Goal: Obtain resource: Download file/media

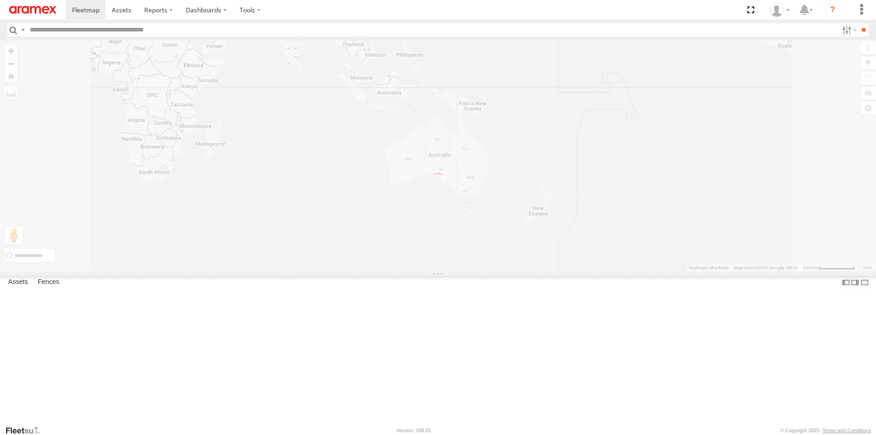
click at [0, 0] on label "Close" at bounding box center [0, 0] width 0 height 0
click at [141, 31] on input "text" at bounding box center [432, 29] width 813 height 13
click at [118, 11] on span at bounding box center [122, 9] width 20 height 9
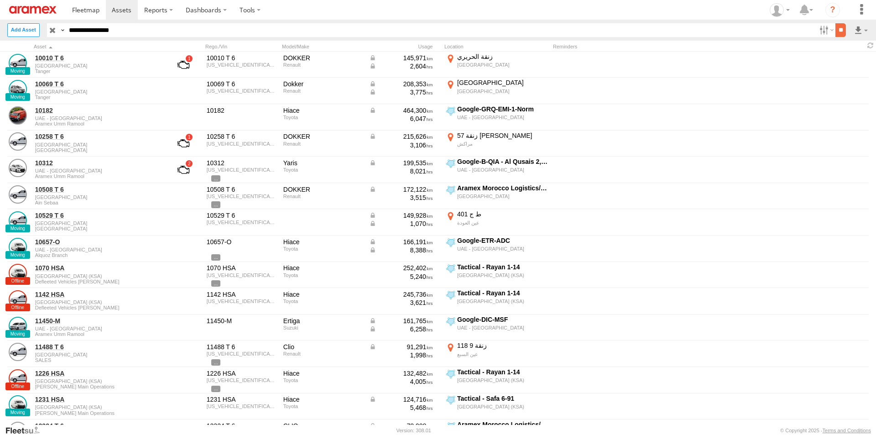
type input "**********"
click at [836, 35] on input "**" at bounding box center [841, 29] width 10 height 13
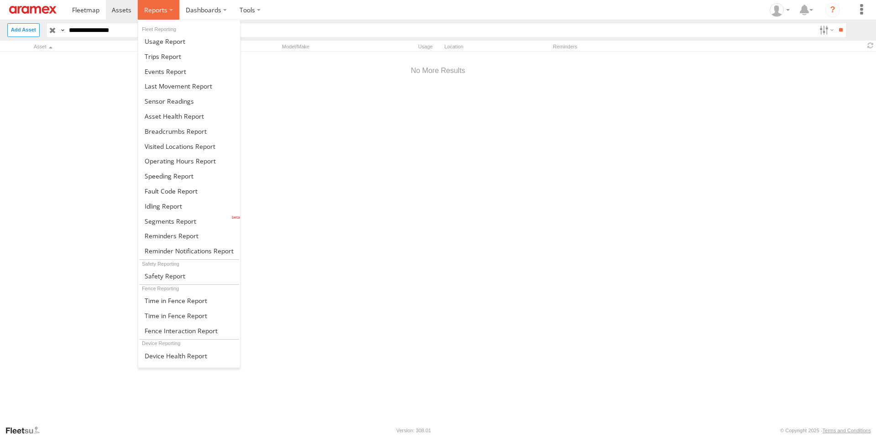
click at [147, 10] on span at bounding box center [155, 9] width 23 height 9
click at [173, 355] on span at bounding box center [176, 355] width 63 height 9
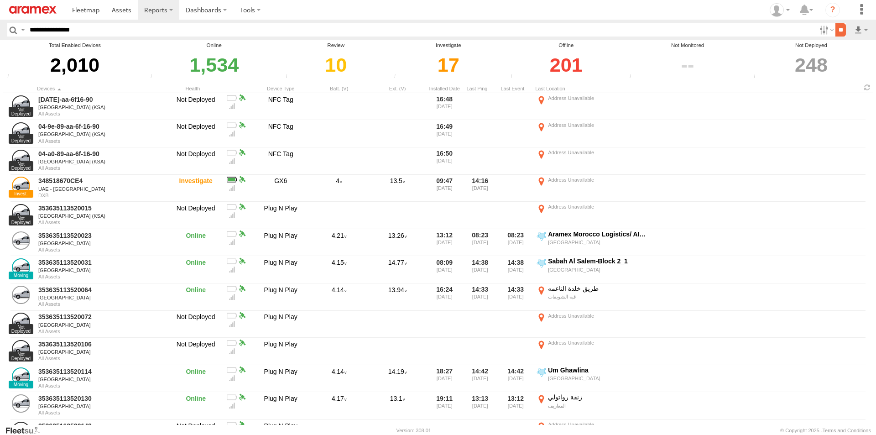
type input "**********"
click at [836, 31] on input "**" at bounding box center [841, 29] width 10 height 13
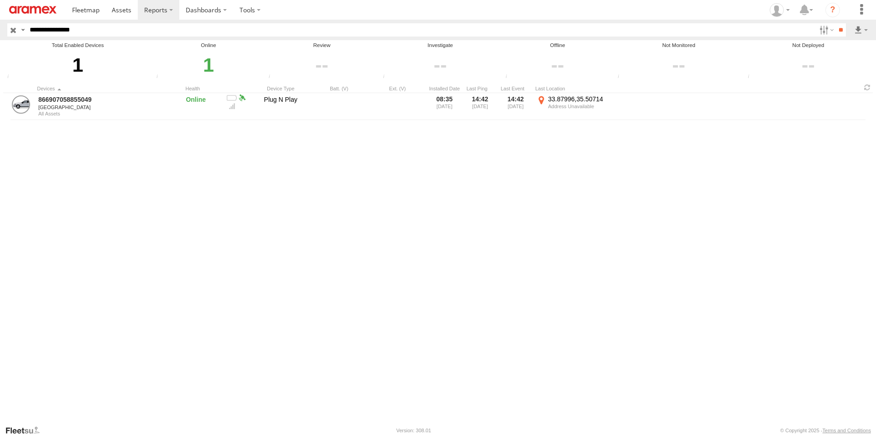
click at [184, 219] on div "866907058855049 Lebanon All Assets Online Plug N Play 08:35 29/09/2025 14:42 29…" at bounding box center [438, 259] width 870 height 332
click at [42, 9] on img at bounding box center [32, 10] width 47 height 8
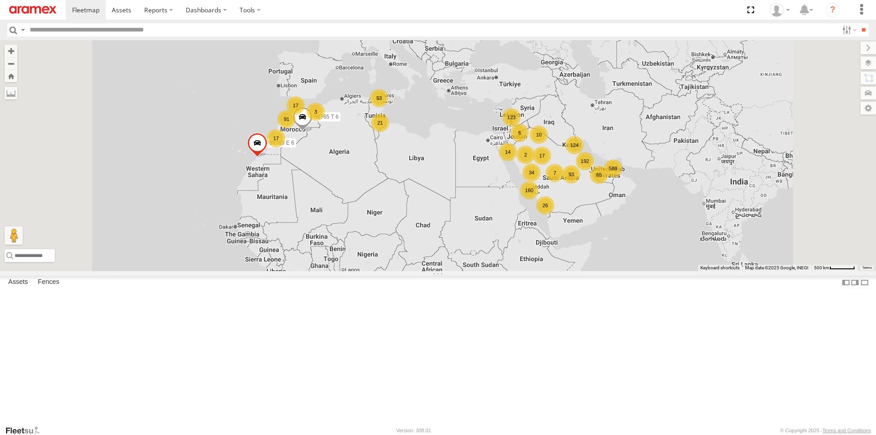
click at [0, 0] on label "×" at bounding box center [0, 0] width 0 height 0
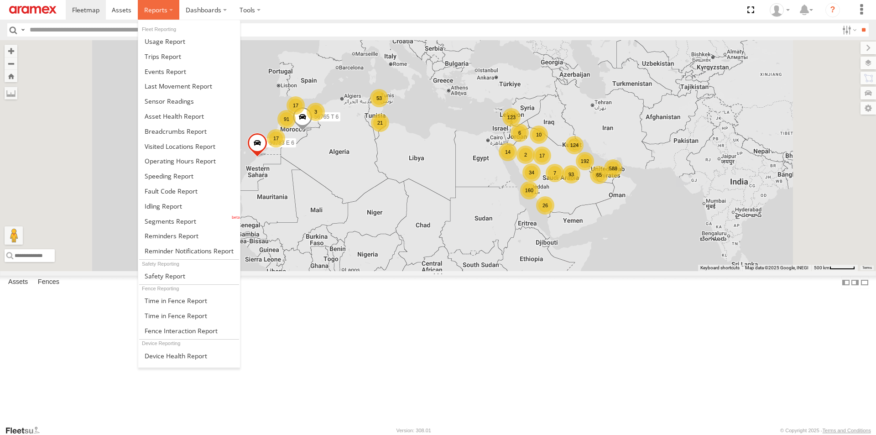
click at [160, 10] on span at bounding box center [155, 9] width 23 height 9
click at [170, 41] on span at bounding box center [165, 41] width 41 height 9
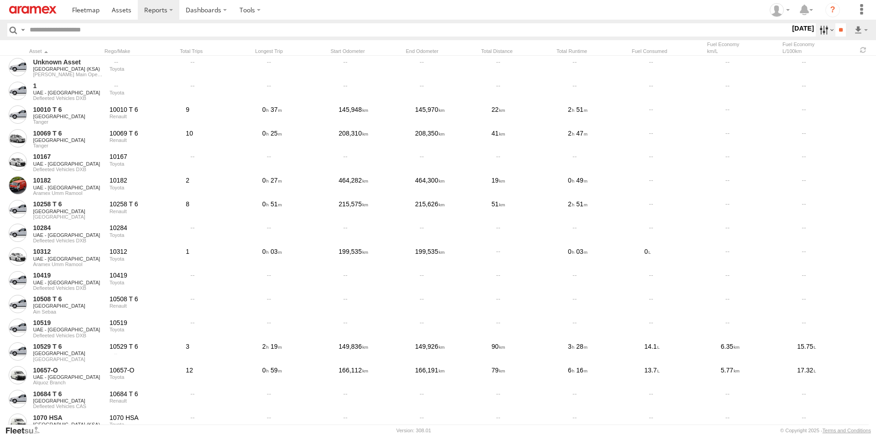
click at [819, 35] on label at bounding box center [826, 29] width 20 height 13
click at [0, 0] on label at bounding box center [0, 0] width 0 height 0
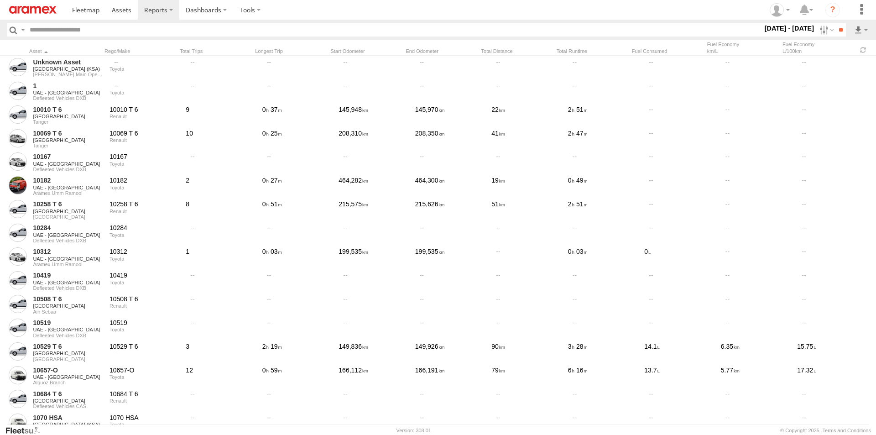
click at [0, 0] on span "Aramex International LLC" at bounding box center [0, 0] width 0 height 0
click at [0, 0] on div "All Assets" at bounding box center [0, 0] width 0 height 0
click at [0, 0] on label "All Assets" at bounding box center [0, 0] width 0 height 0
click at [0, 0] on span "BAH - [GEOGRAPHIC_DATA]" at bounding box center [0, 0] width 0 height 0
click at [0, 0] on span "All Assets" at bounding box center [0, 0] width 0 height 0
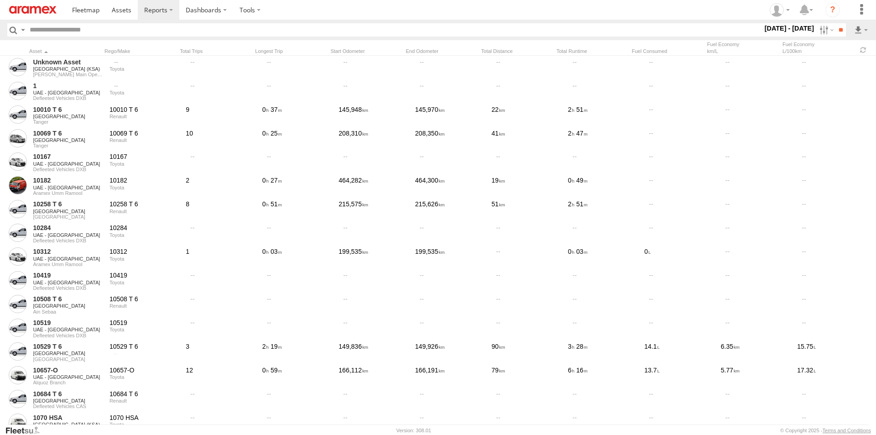
click at [0, 0] on span "[GEOGRAPHIC_DATA]" at bounding box center [0, 0] width 0 height 0
click at [0, 0] on span "All Assets" at bounding box center [0, 0] width 0 height 0
click at [0, 0] on span "[GEOGRAPHIC_DATA]" at bounding box center [0, 0] width 0 height 0
click at [0, 0] on span "All Assets" at bounding box center [0, 0] width 0 height 0
drag, startPoint x: 118, startPoint y: 110, endPoint x: 115, endPoint y: 148, distance: 37.6
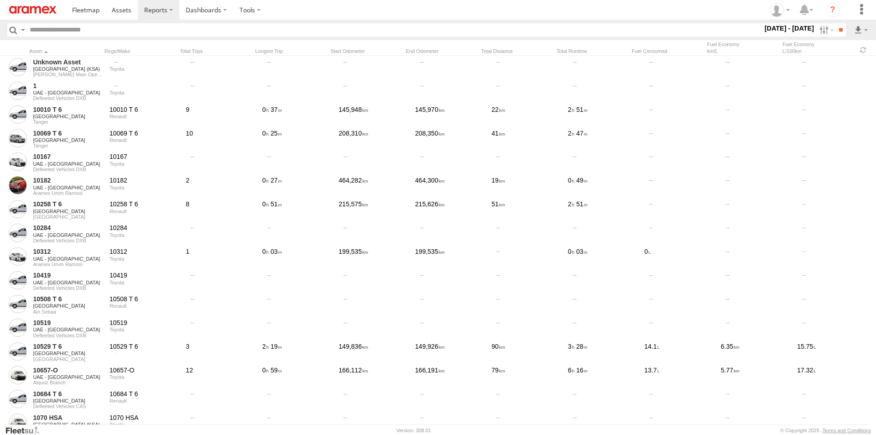
click at [763, 37] on div "Aramex International LLC All Assets Unassigned Group BAH - [GEOGRAPHIC_DATA] Al…" at bounding box center [763, 29] width 0 height 13
click at [0, 0] on span "[GEOGRAPHIC_DATA]" at bounding box center [0, 0] width 0 height 0
click at [0, 0] on span "All Assets" at bounding box center [0, 0] width 0 height 0
click at [0, 0] on span "[GEOGRAPHIC_DATA]" at bounding box center [0, 0] width 0 height 0
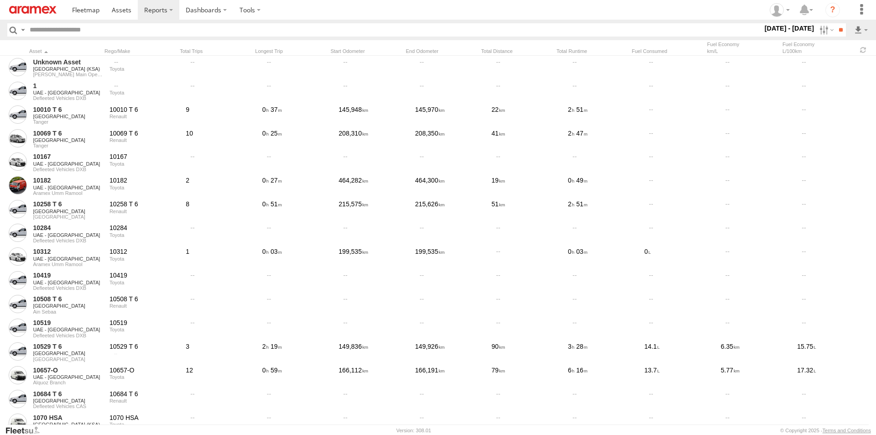
click at [0, 0] on span "All Assets" at bounding box center [0, 0] width 0 height 0
click at [0, 0] on span "[GEOGRAPHIC_DATA] (KSA)" at bounding box center [0, 0] width 0 height 0
drag, startPoint x: 116, startPoint y: 173, endPoint x: 116, endPoint y: 198, distance: 25.6
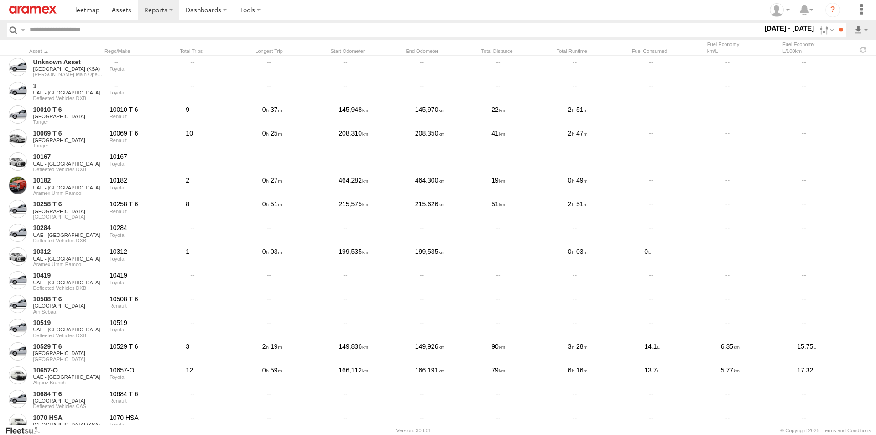
click at [763, 37] on div "Aramex International LLC All Assets Unassigned Group BAH - [GEOGRAPHIC_DATA] Al…" at bounding box center [763, 29] width 0 height 13
click at [0, 0] on span "[GEOGRAPHIC_DATA]" at bounding box center [0, 0] width 0 height 0
click at [0, 0] on div "All Assets" at bounding box center [0, 0] width 0 height 0
click at [0, 0] on label "All Assets" at bounding box center [0, 0] width 0 height 0
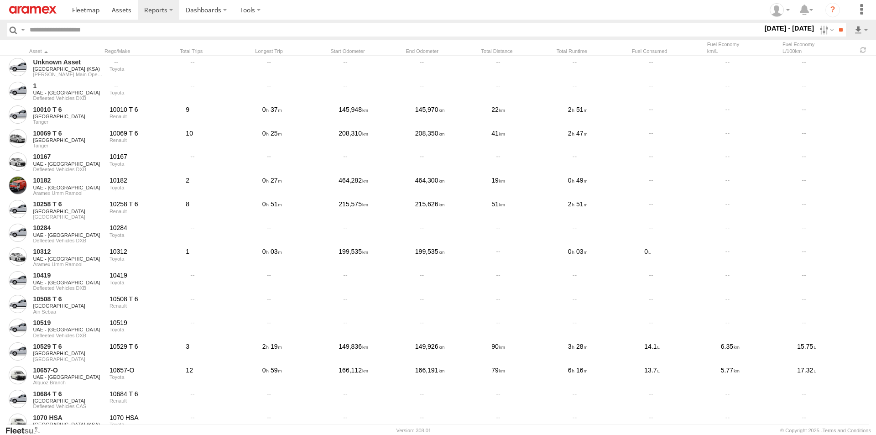
scroll to position [1185, 0]
click at [0, 0] on span "UAE - [GEOGRAPHIC_DATA]" at bounding box center [0, 0] width 0 height 0
click at [0, 0] on div "All Assets" at bounding box center [0, 0] width 0 height 0
drag, startPoint x: 27, startPoint y: 259, endPoint x: 44, endPoint y: 262, distance: 17.2
click at [0, 0] on span "All Assets" at bounding box center [0, 0] width 0 height 0
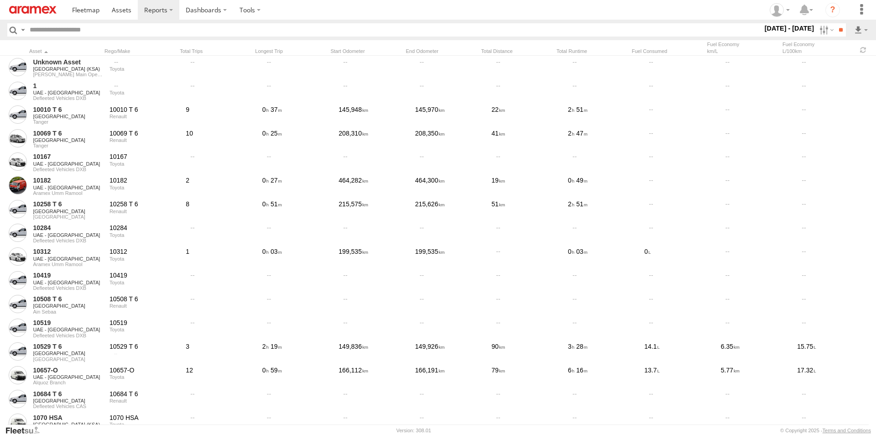
scroll to position [1258, 0]
click at [836, 30] on input "**" at bounding box center [841, 29] width 10 height 13
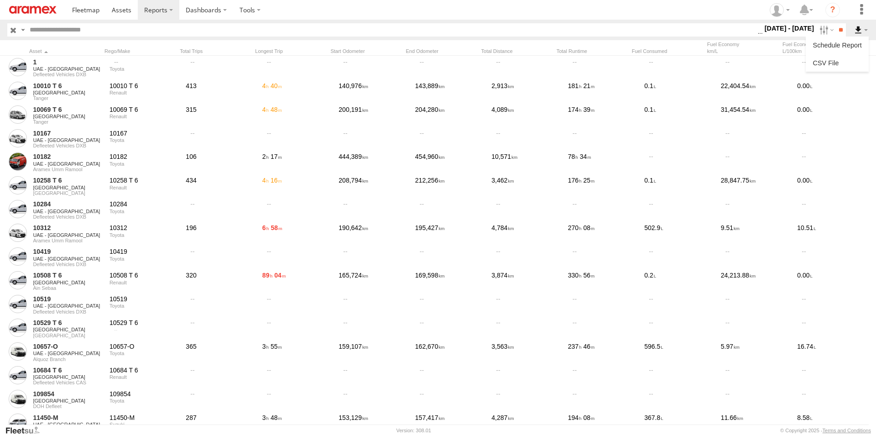
click at [864, 25] on label at bounding box center [862, 29] width 16 height 13
click at [838, 62] on link at bounding box center [838, 63] width 56 height 14
